Goal: Information Seeking & Learning: Find contact information

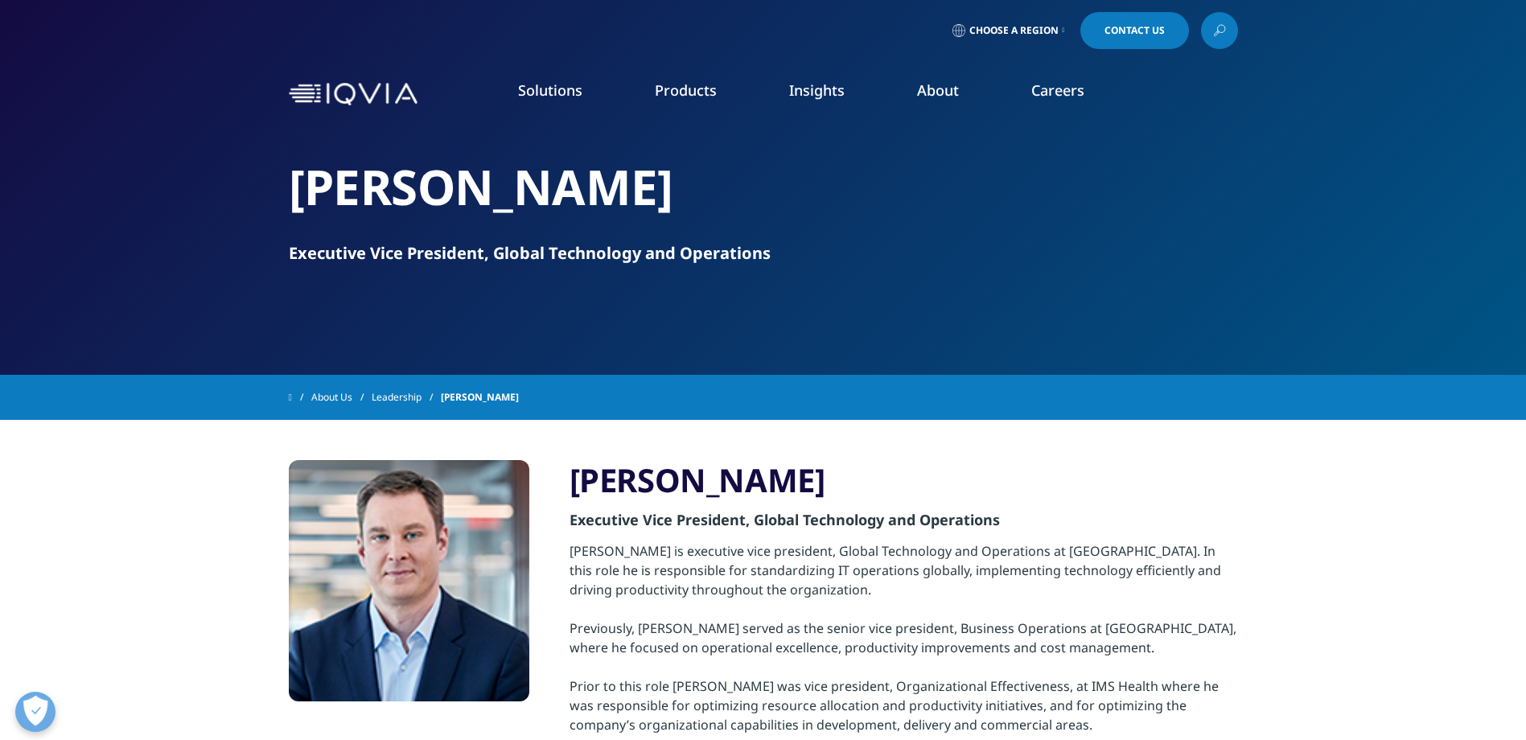
click at [405, 397] on link "Leadership" at bounding box center [406, 397] width 69 height 29
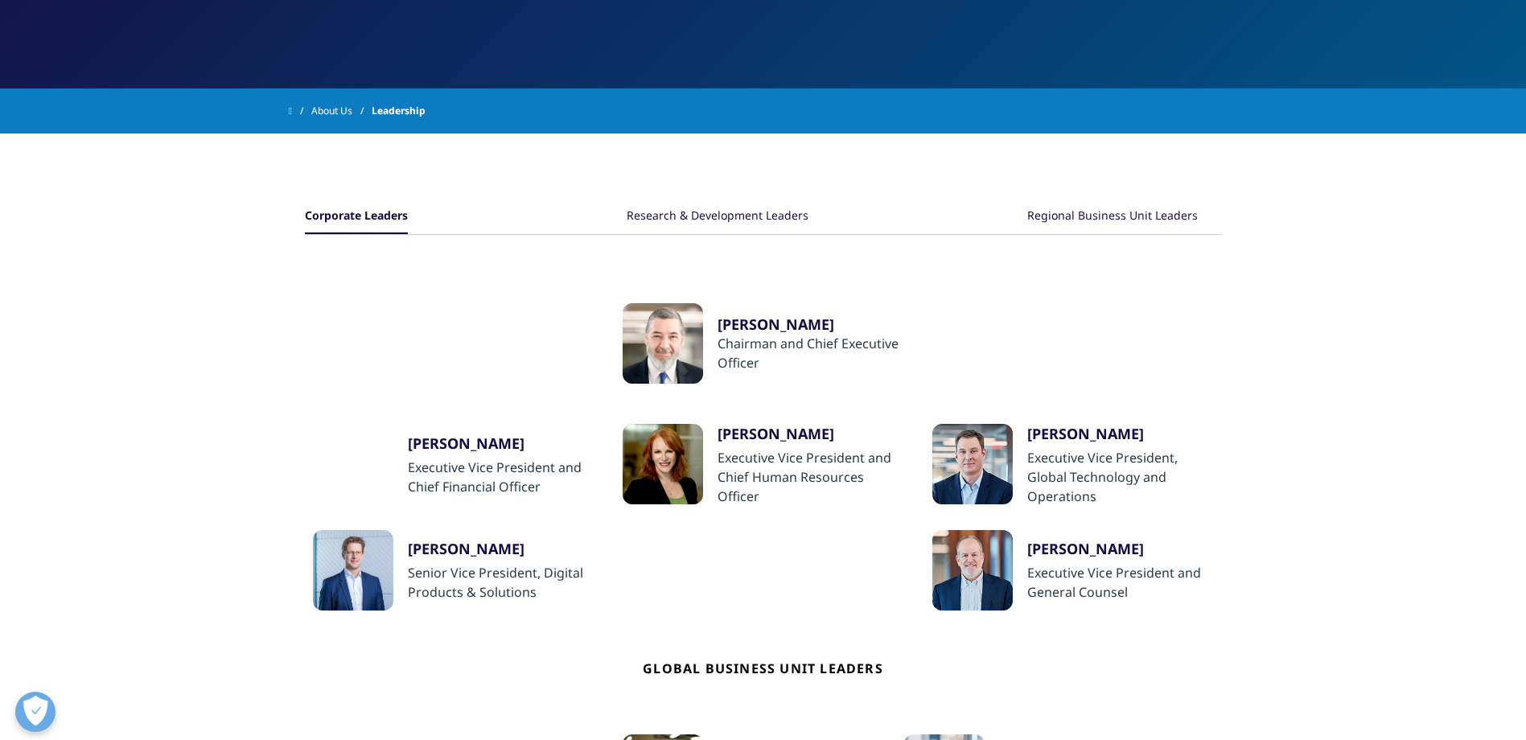
scroll to position [241, 0]
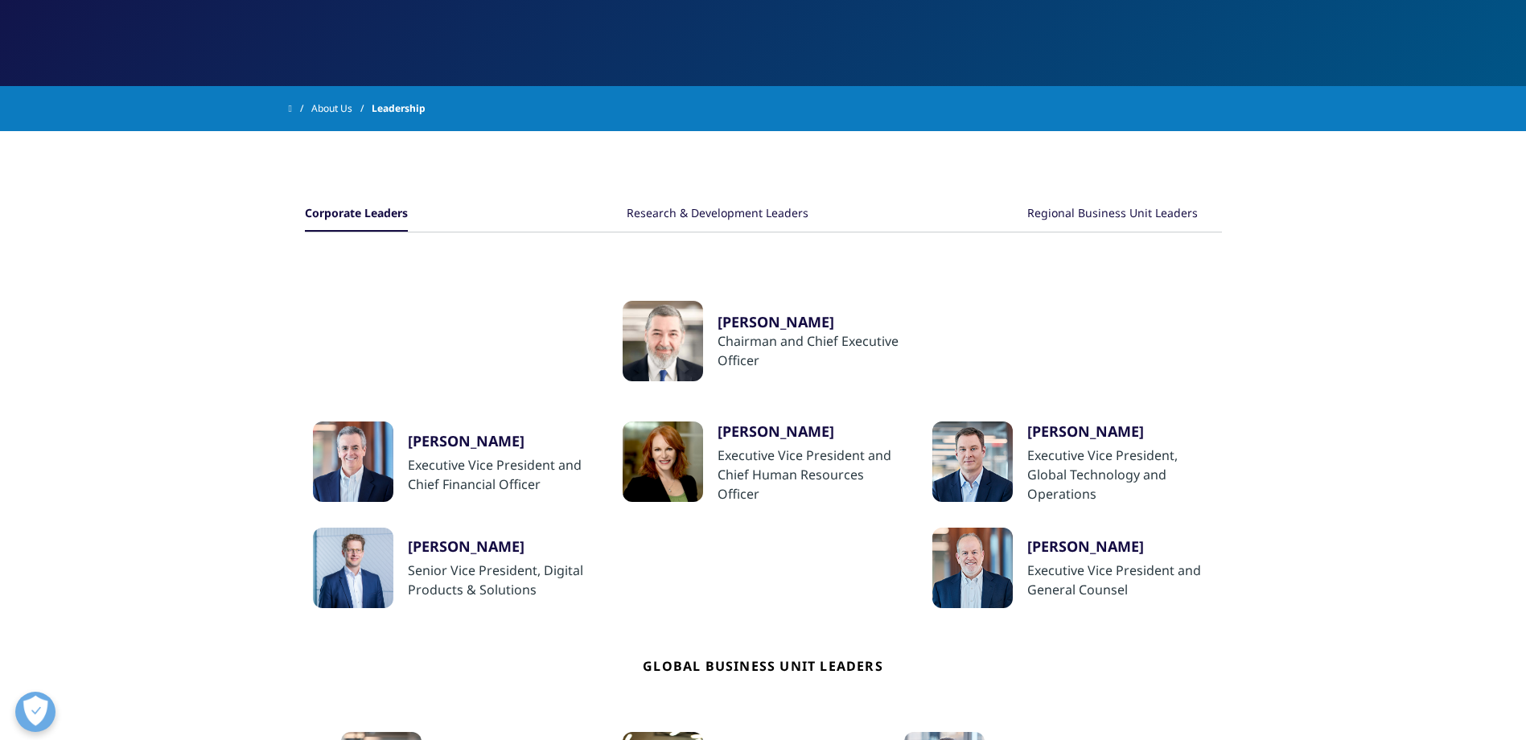
click at [1084, 546] on div "[PERSON_NAME]" at bounding box center [1120, 546] width 187 height 19
